Goal: Navigation & Orientation: Find specific page/section

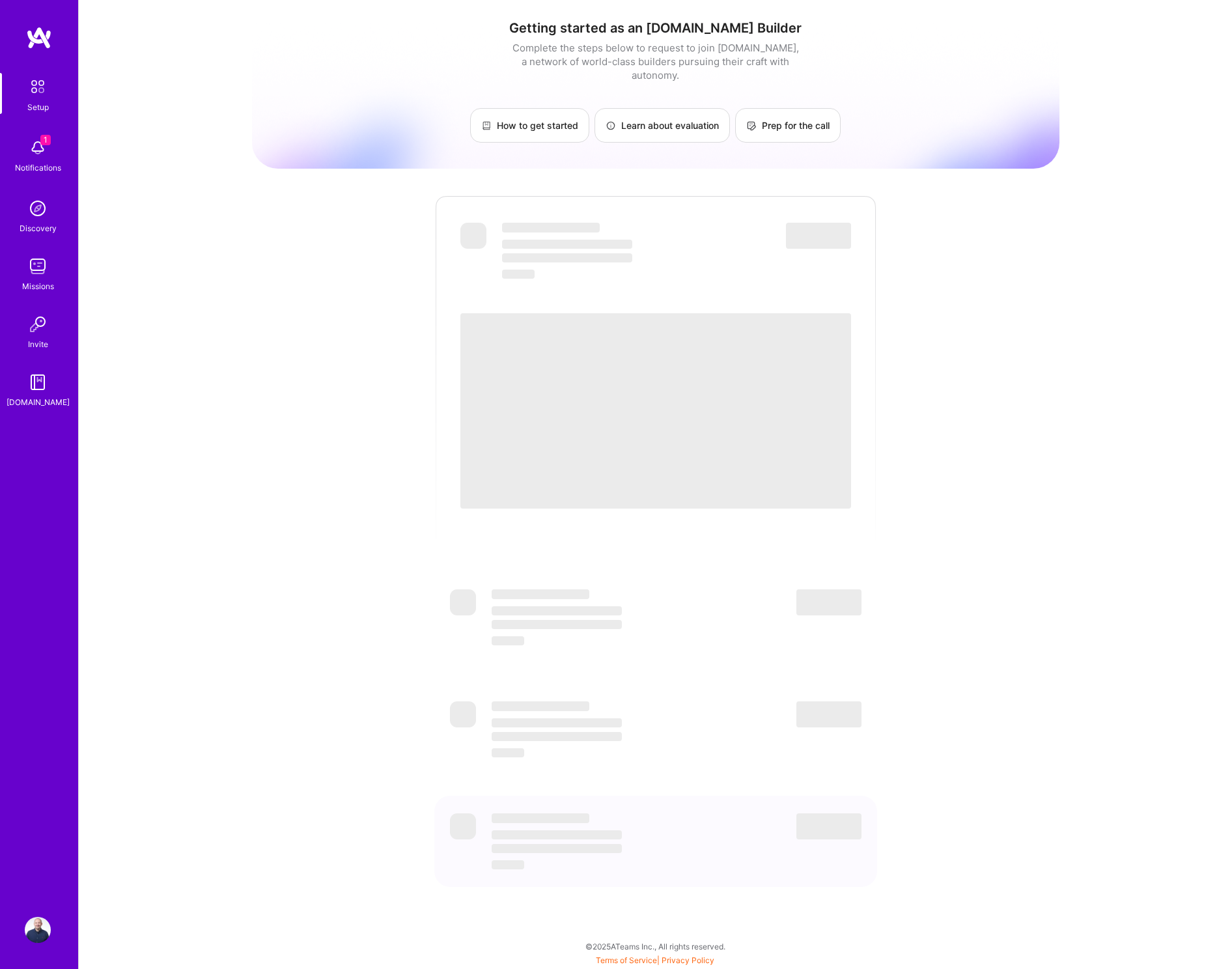
click at [237, 274] on div "Getting started as an [DOMAIN_NAME] Builder Complete the steps below to request…" at bounding box center [655, 474] width 1153 height 949
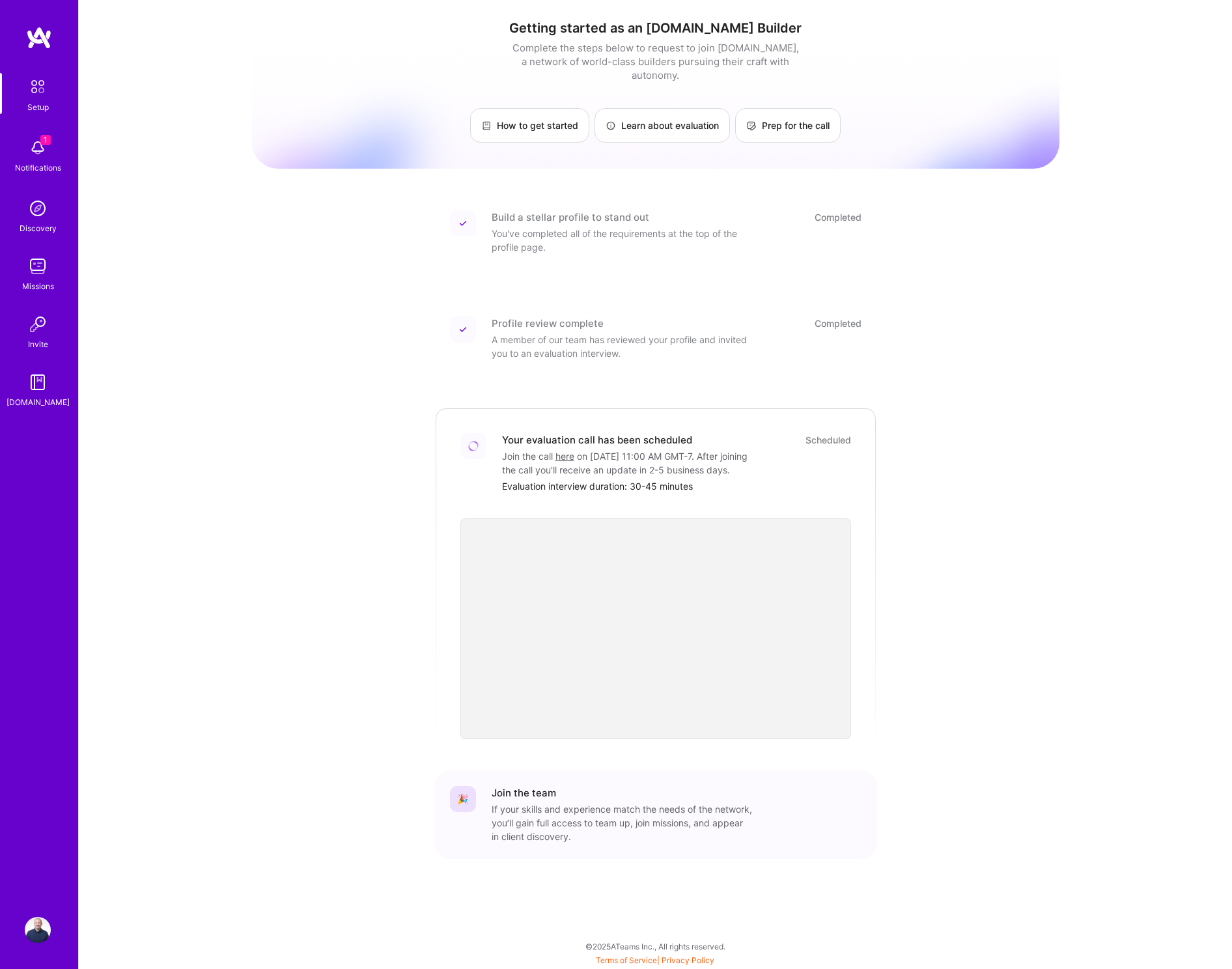
click at [40, 86] on img at bounding box center [37, 87] width 27 height 27
click at [44, 38] on img at bounding box center [39, 38] width 26 height 24
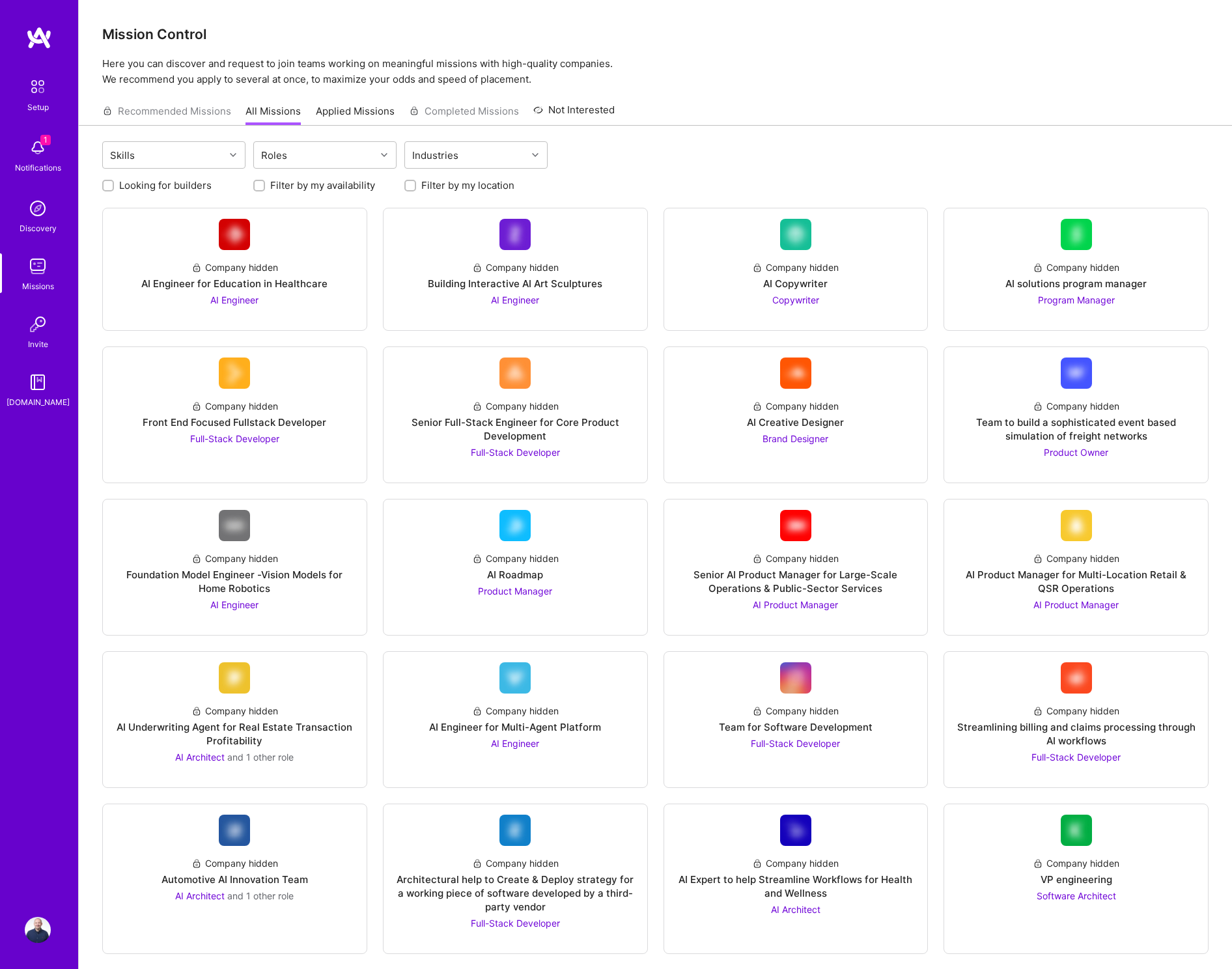
click at [37, 36] on img at bounding box center [39, 38] width 26 height 24
click at [39, 158] on img at bounding box center [37, 148] width 26 height 26
